Goal: Book appointment/travel/reservation

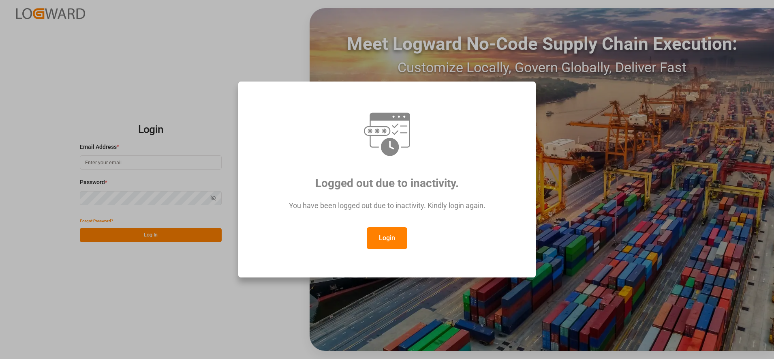
drag, startPoint x: 377, startPoint y: 243, endPoint x: 378, endPoint y: 237, distance: 5.9
click at [378, 240] on button "Login" at bounding box center [387, 238] width 41 height 22
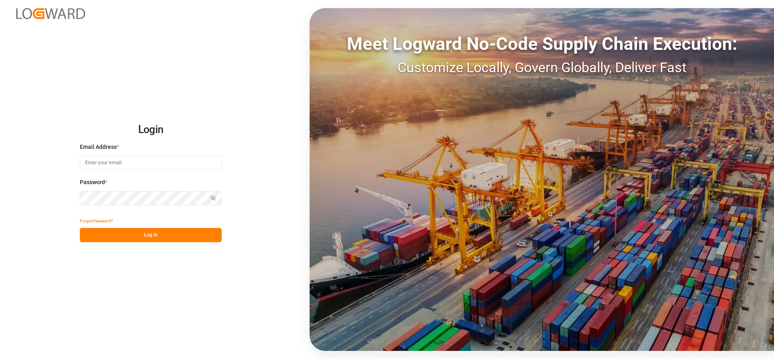
click at [125, 158] on input at bounding box center [151, 162] width 142 height 14
type input "[PERSON_NAME][EMAIL_ADDRESS][PERSON_NAME][DOMAIN_NAME]"
click at [131, 239] on button "Log In" at bounding box center [151, 235] width 142 height 14
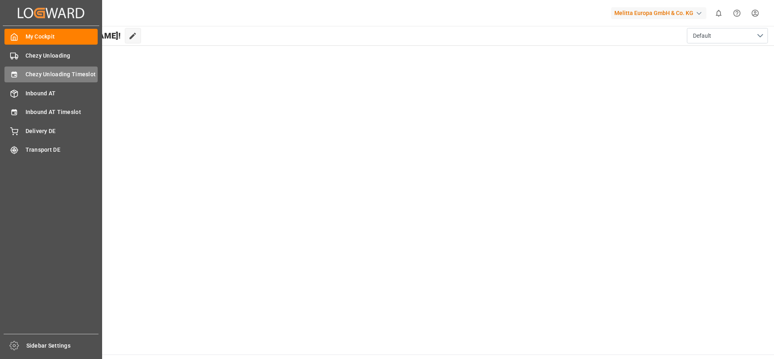
click at [29, 79] on span "Chezy Unloading Timeslot" at bounding box center [62, 74] width 73 height 9
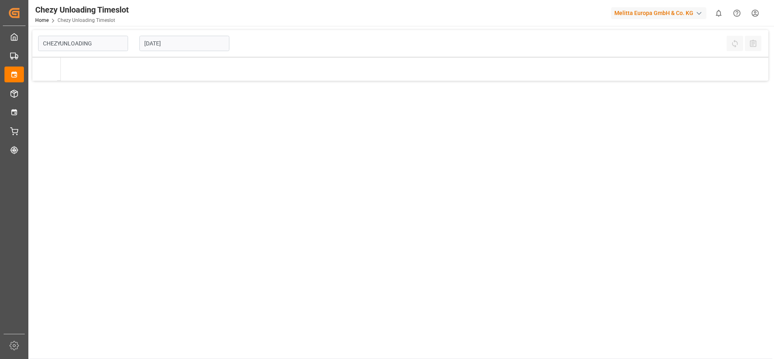
type input "Chezy Unloading"
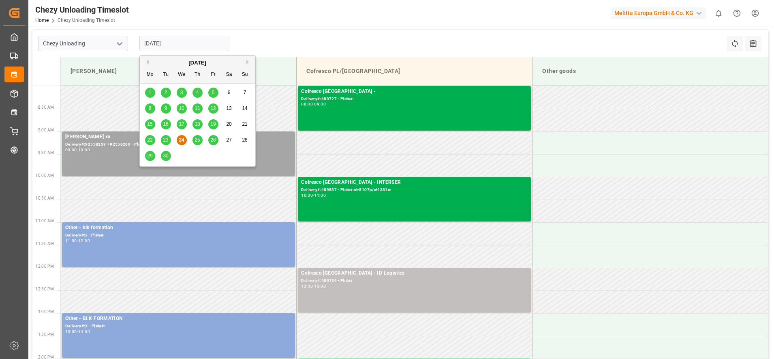
click at [193, 45] on input "[DATE]" at bounding box center [184, 43] width 90 height 15
click at [247, 63] on button "Next Month" at bounding box center [248, 62] width 5 height 5
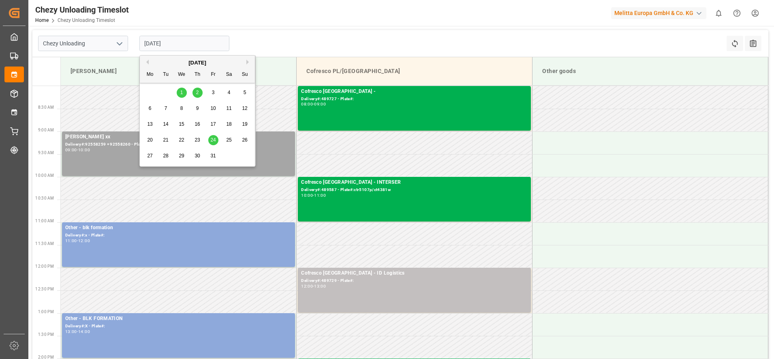
click at [181, 94] on span "1" at bounding box center [181, 93] width 3 height 6
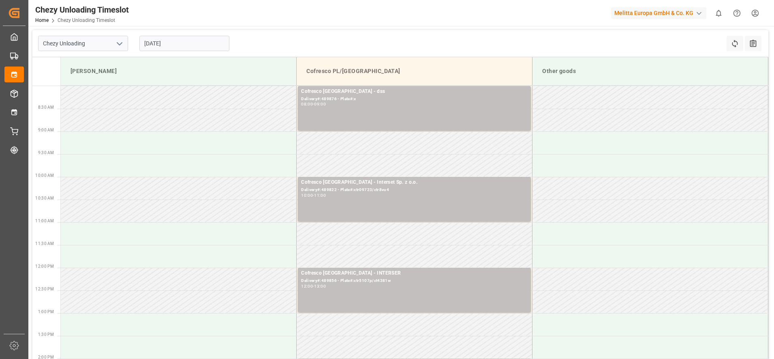
click at [174, 36] on input "[DATE]" at bounding box center [184, 43] width 90 height 15
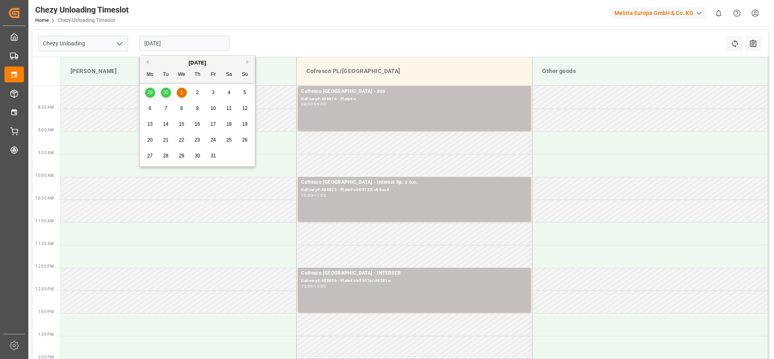
click at [199, 90] on div "2" at bounding box center [197, 93] width 10 height 10
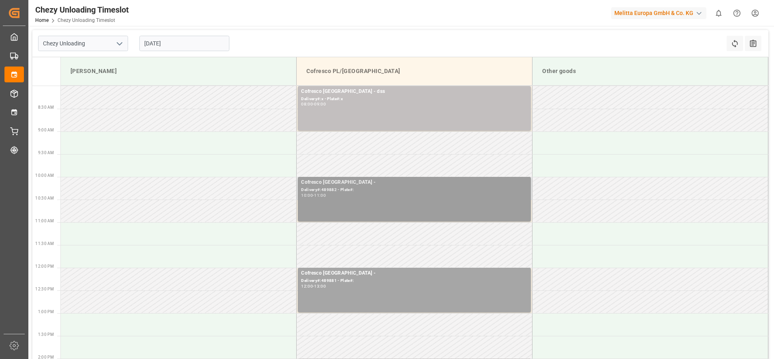
click at [439, 211] on div "Cofresco [GEOGRAPHIC_DATA] - Delivery#:489882 - Plate#: 10:00 - 11:00" at bounding box center [414, 198] width 226 height 41
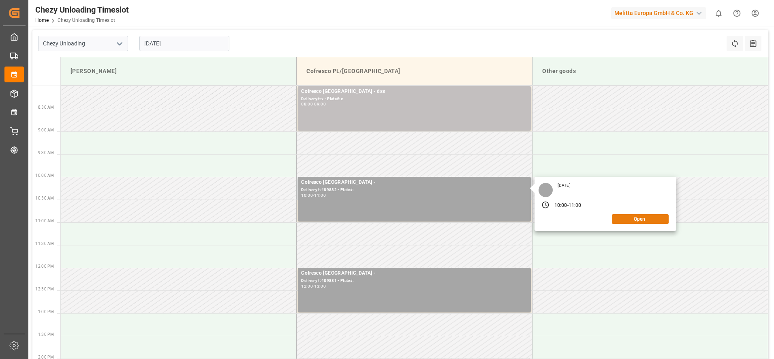
click at [620, 221] on button "Open" at bounding box center [640, 219] width 57 height 10
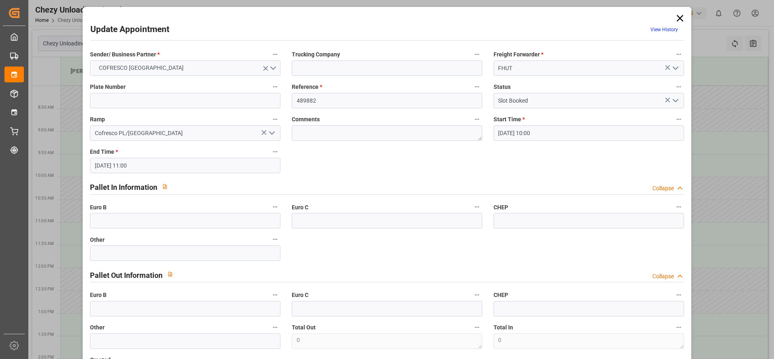
click at [676, 16] on icon at bounding box center [679, 18] width 6 height 6
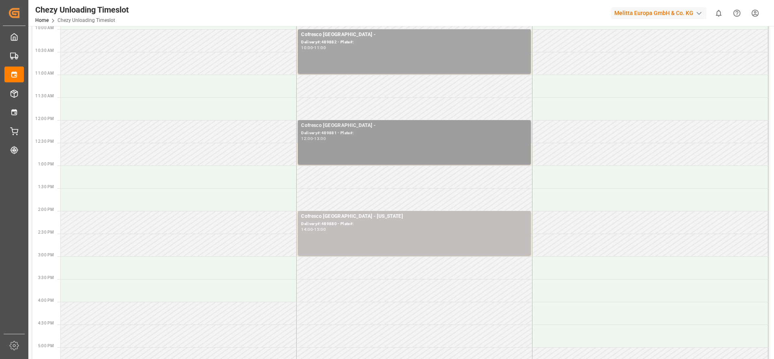
scroll to position [152, 0]
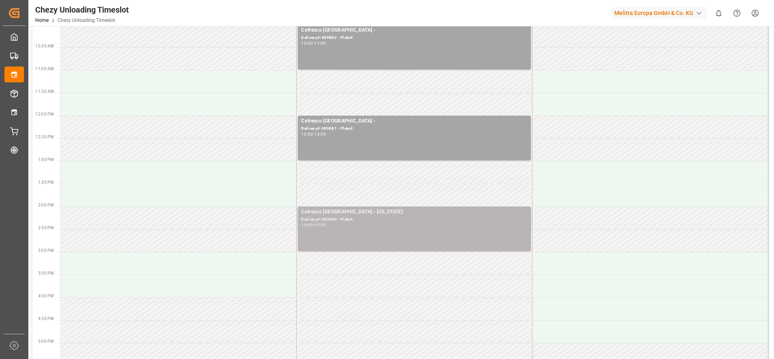
click at [404, 220] on div "Delivery#:489880 - Plate#:" at bounding box center [414, 219] width 226 height 7
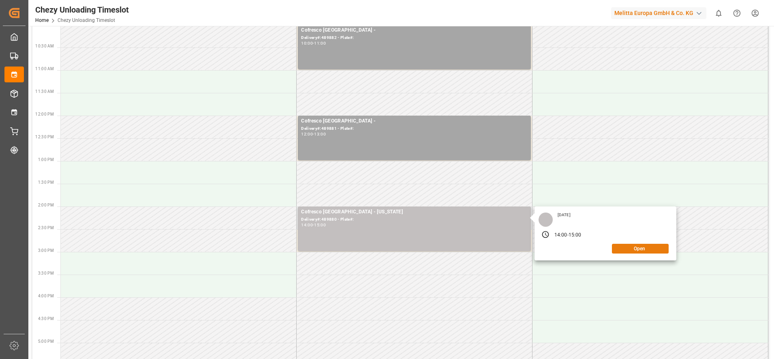
click at [663, 251] on button "Open" at bounding box center [640, 248] width 57 height 10
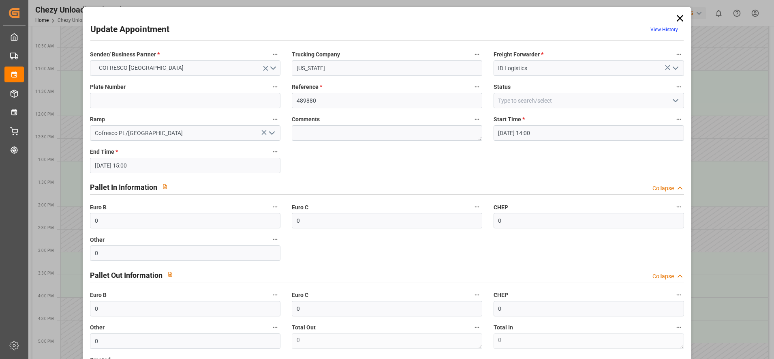
click at [674, 20] on icon at bounding box center [679, 18] width 11 height 11
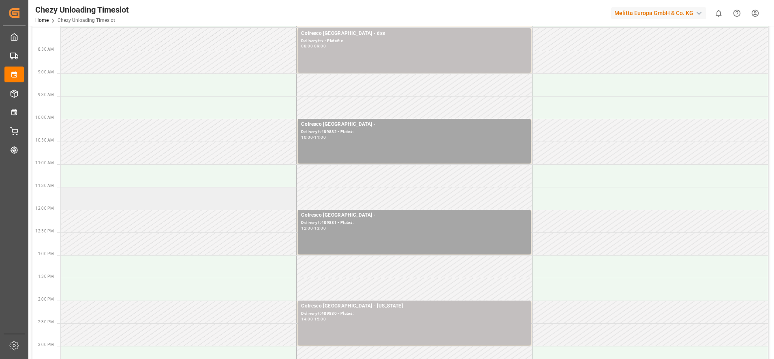
scroll to position [0, 0]
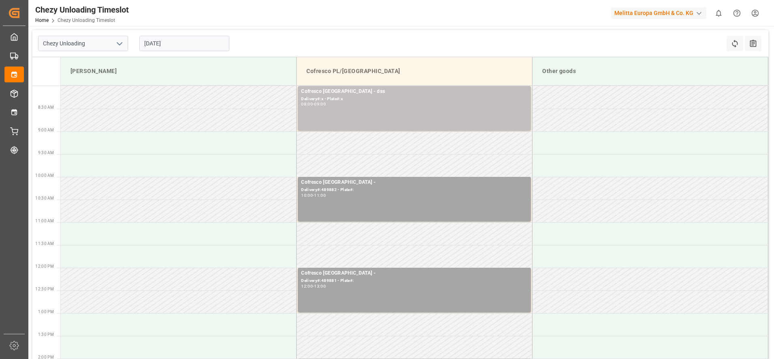
click at [184, 41] on input "[DATE]" at bounding box center [184, 43] width 90 height 15
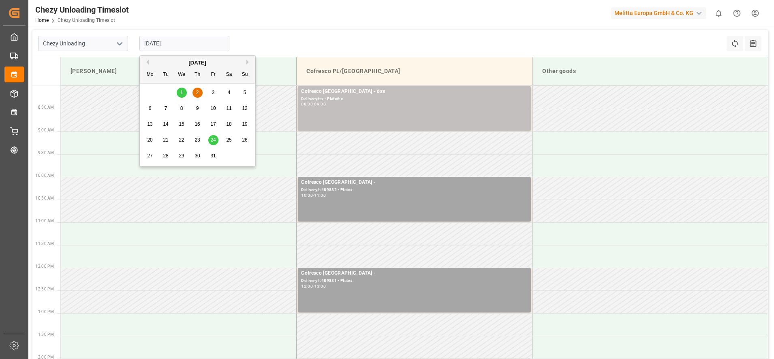
click at [183, 93] on div "1" at bounding box center [182, 93] width 10 height 10
type input "[DATE]"
